Goal: Task Accomplishment & Management: Use online tool/utility

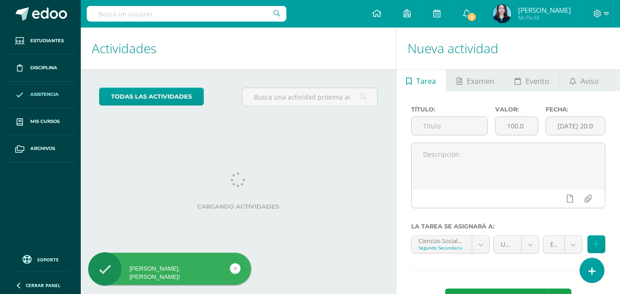
click at [36, 100] on link "Asistencia" at bounding box center [40, 95] width 66 height 27
click at [33, 95] on span "Asistencia" at bounding box center [44, 94] width 28 height 7
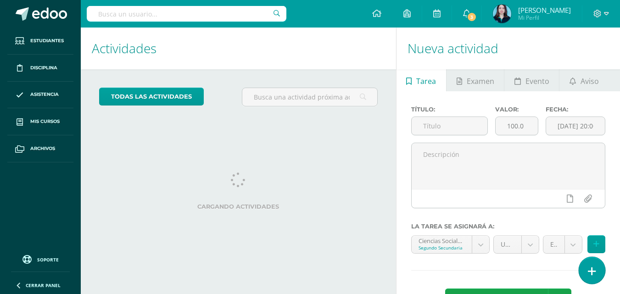
click at [592, 271] on icon at bounding box center [592, 271] width 8 height 11
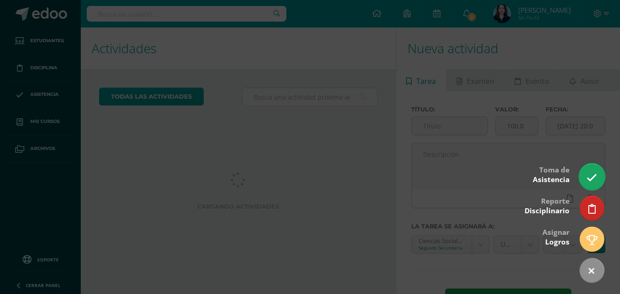
click at [595, 178] on icon at bounding box center [591, 178] width 11 height 11
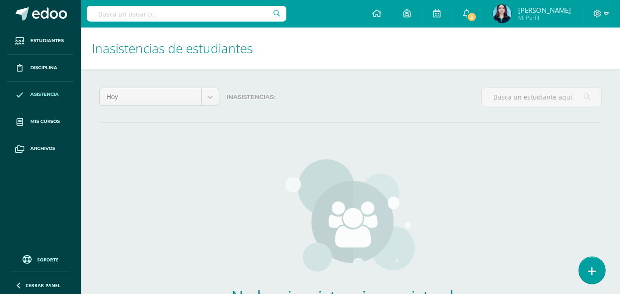
click at [590, 275] on icon at bounding box center [592, 271] width 8 height 11
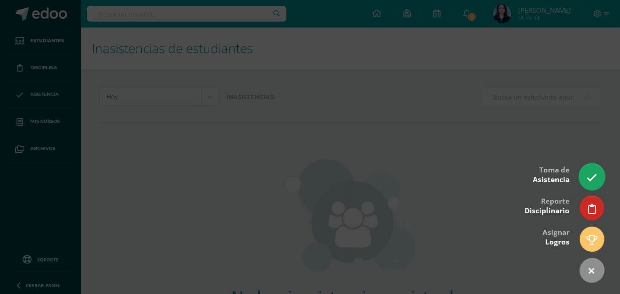
click at [584, 179] on link at bounding box center [592, 176] width 26 height 27
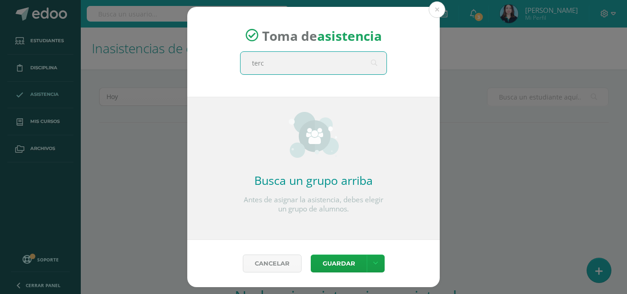
type input "terce"
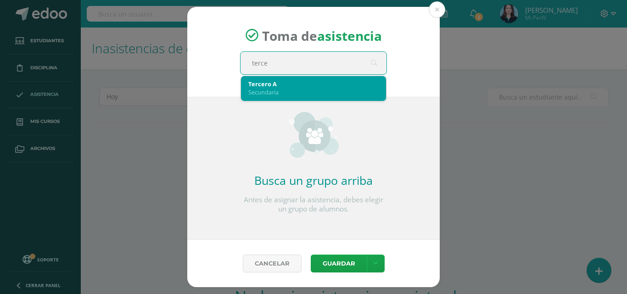
click at [334, 80] on div "Tercero A" at bounding box center [313, 84] width 130 height 8
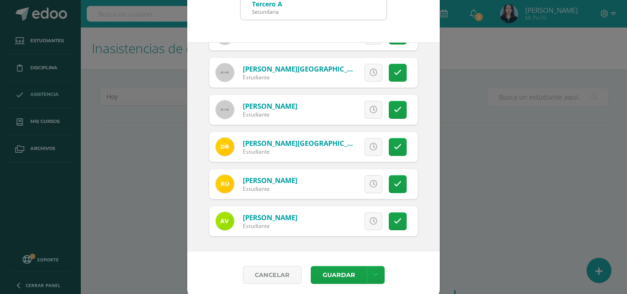
scroll to position [53, 0]
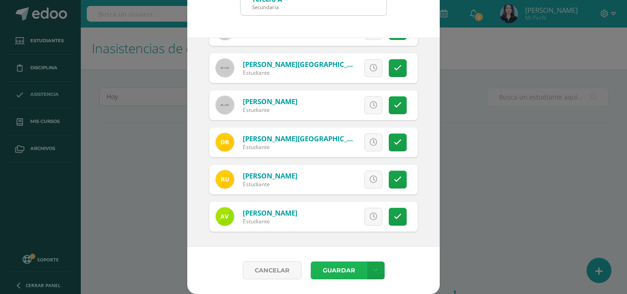
click at [343, 264] on button "Guardar" at bounding box center [339, 271] width 56 height 18
